Goal: Task Accomplishment & Management: Manage account settings

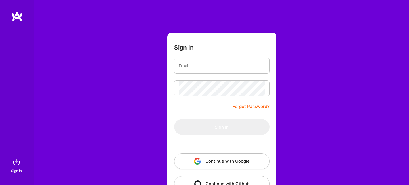
scroll to position [12, 0]
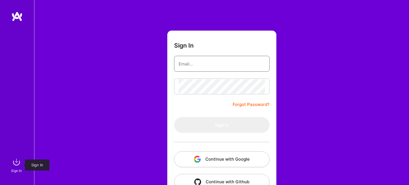
type input "[EMAIL_ADDRESS][PERSON_NAME][DOMAIN_NAME]"
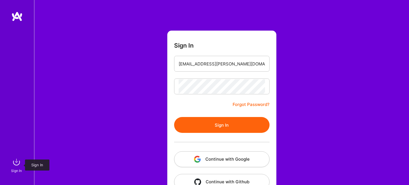
click at [17, 163] on img at bounding box center [16, 162] width 11 height 11
click at [219, 126] on button "Sign In" at bounding box center [221, 125] width 95 height 16
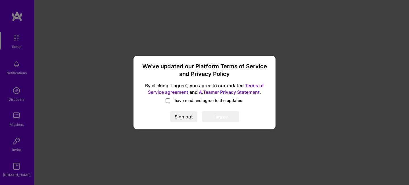
click at [168, 102] on span at bounding box center [167, 100] width 5 height 5
click at [0, 0] on input "I have read and agree to the updates." at bounding box center [0, 0] width 0 height 0
click at [222, 119] on button "I agree" at bounding box center [220, 117] width 37 height 11
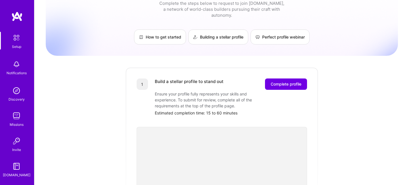
scroll to position [36, 0]
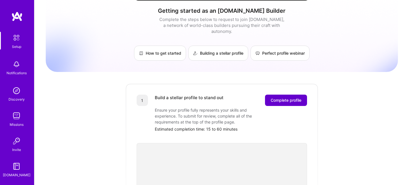
click at [287, 98] on span "Complete profile" at bounding box center [285, 101] width 31 height 6
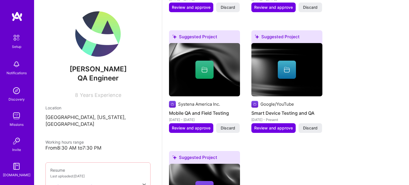
scroll to position [300, 0]
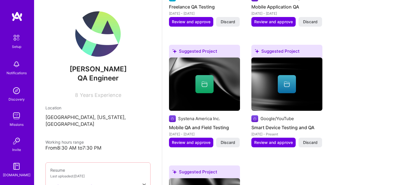
click at [284, 81] on icon at bounding box center [286, 84] width 7 height 7
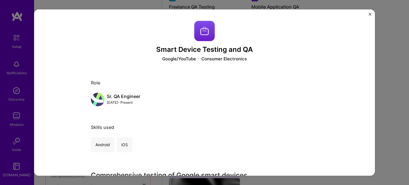
click at [369, 14] on img "Close" at bounding box center [369, 14] width 3 height 3
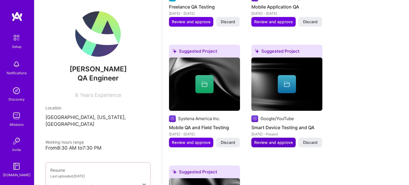
click at [276, 140] on span "Review and approve" at bounding box center [273, 143] width 39 height 6
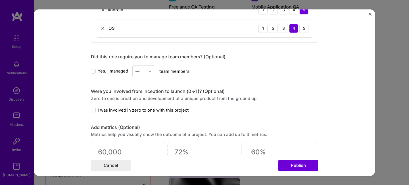
scroll to position [311, 0]
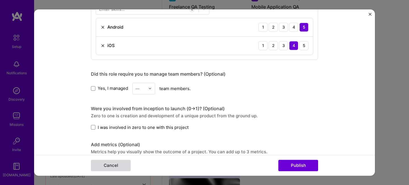
click at [113, 166] on button "Cancel" at bounding box center [111, 165] width 40 height 11
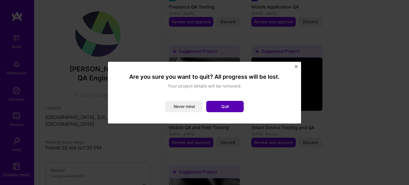
click at [223, 108] on button "Quit" at bounding box center [224, 106] width 37 height 11
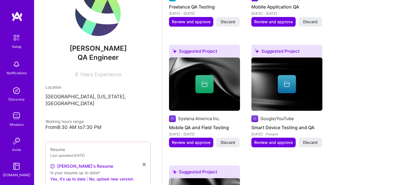
scroll to position [0, 0]
